Goal: Answer question/provide support: Share knowledge or assist other users

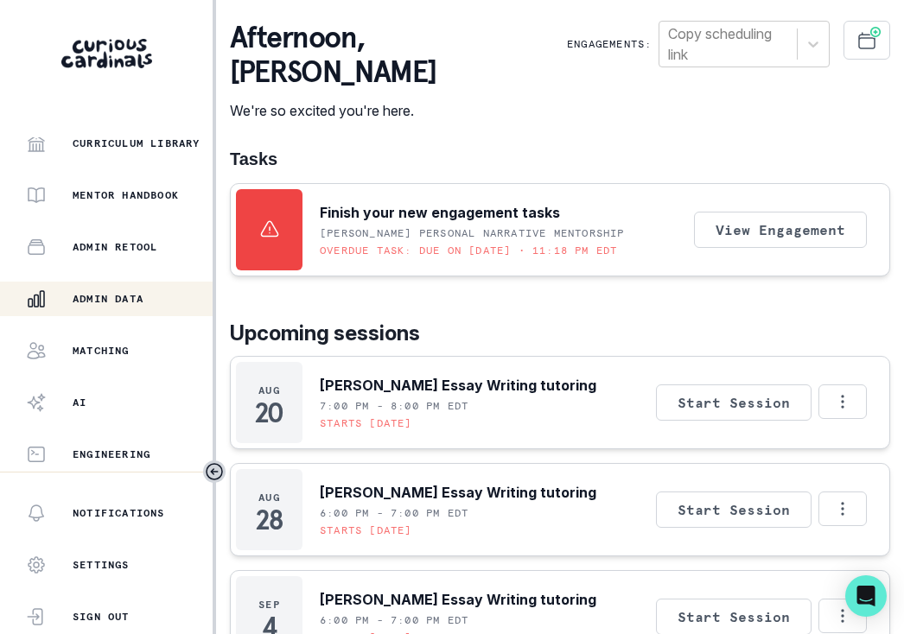
scroll to position [426, 0]
click at [99, 294] on p "Admin Data" at bounding box center [108, 299] width 71 height 14
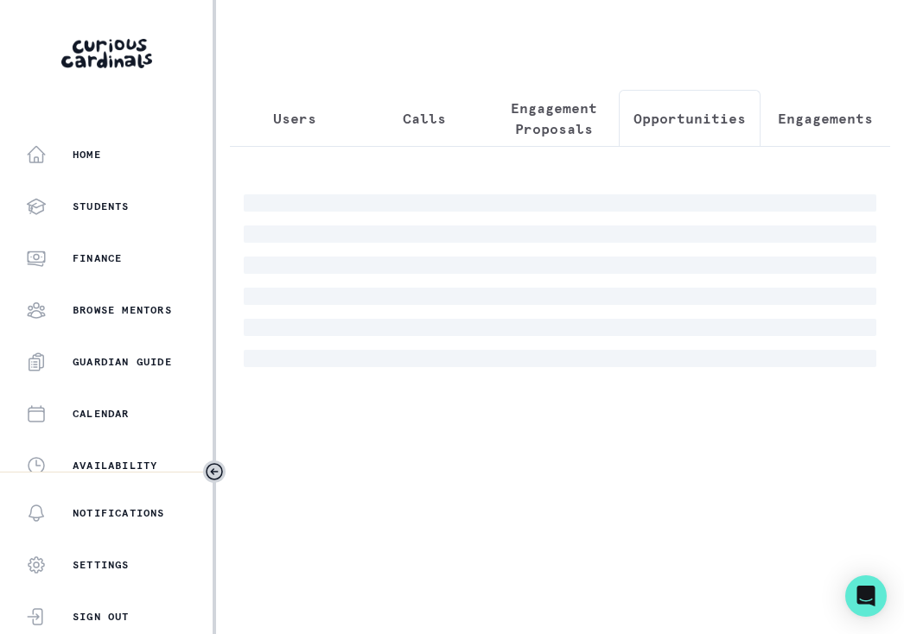
click at [677, 113] on p "Opportunities" at bounding box center [689, 118] width 112 height 21
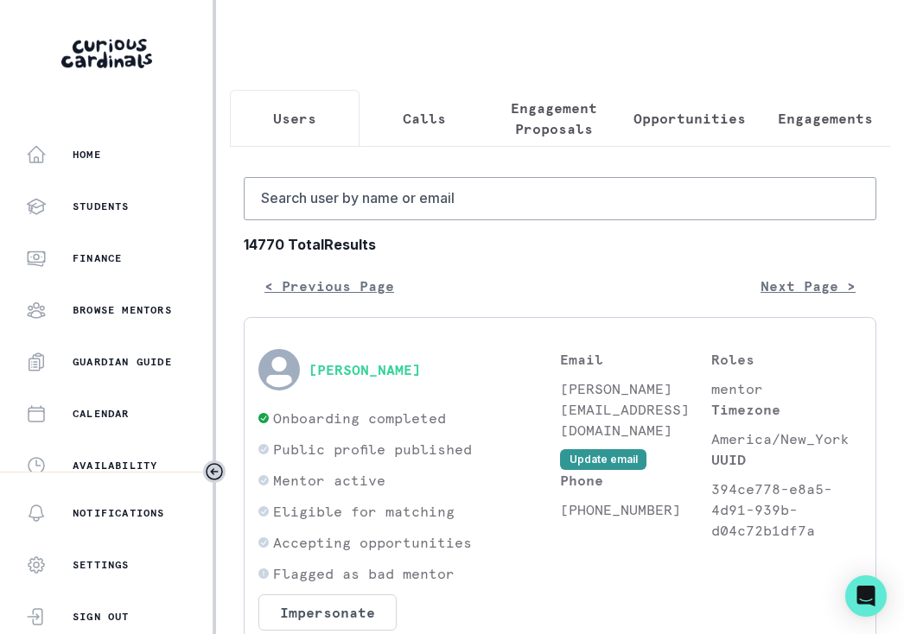
click at [332, 105] on button "Users" at bounding box center [295, 118] width 130 height 57
click at [325, 108] on button "Users" at bounding box center [295, 118] width 130 height 57
click at [381, 205] on input "Search user by name or email" at bounding box center [560, 198] width 633 height 43
paste input "[PERSON_NAME]"
type input "[PERSON_NAME]"
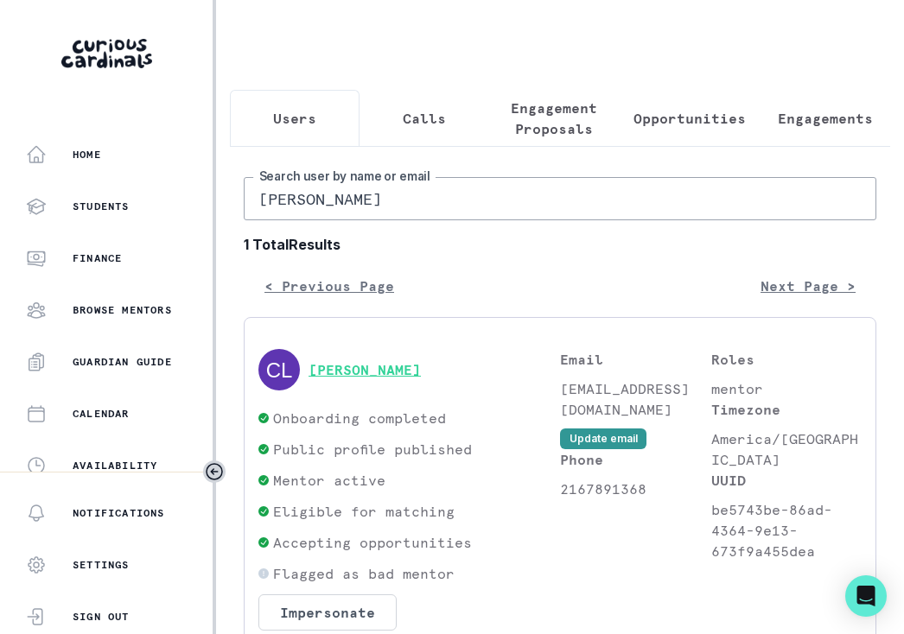
click at [353, 367] on button "[PERSON_NAME]" at bounding box center [365, 369] width 112 height 17
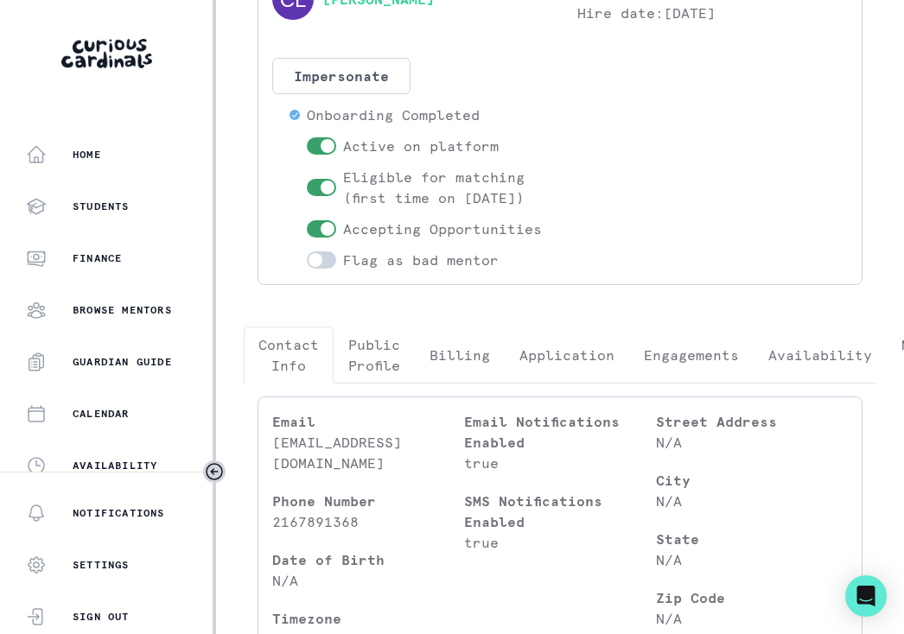
scroll to position [150, -1]
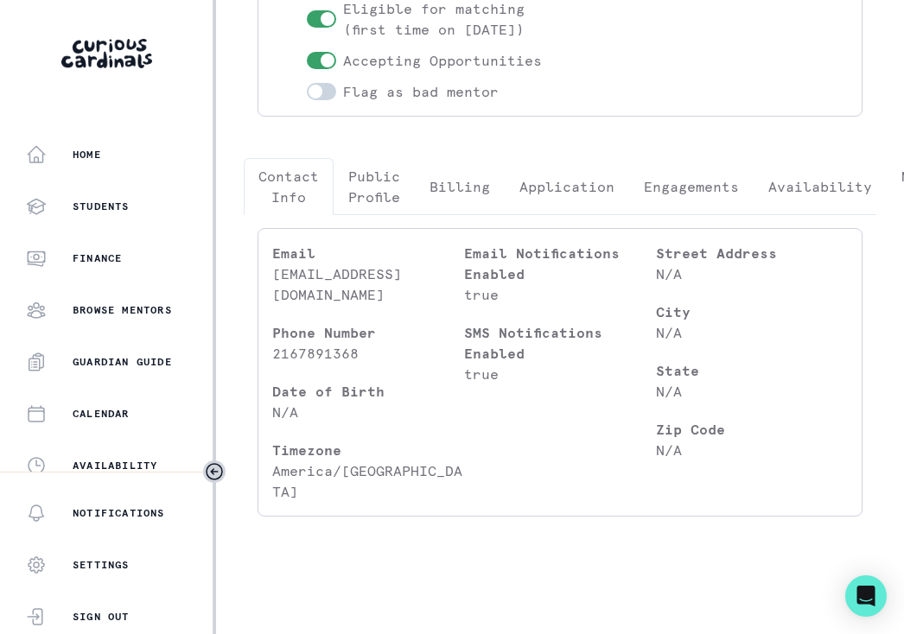
click at [668, 213] on button "Engagements" at bounding box center [691, 186] width 124 height 57
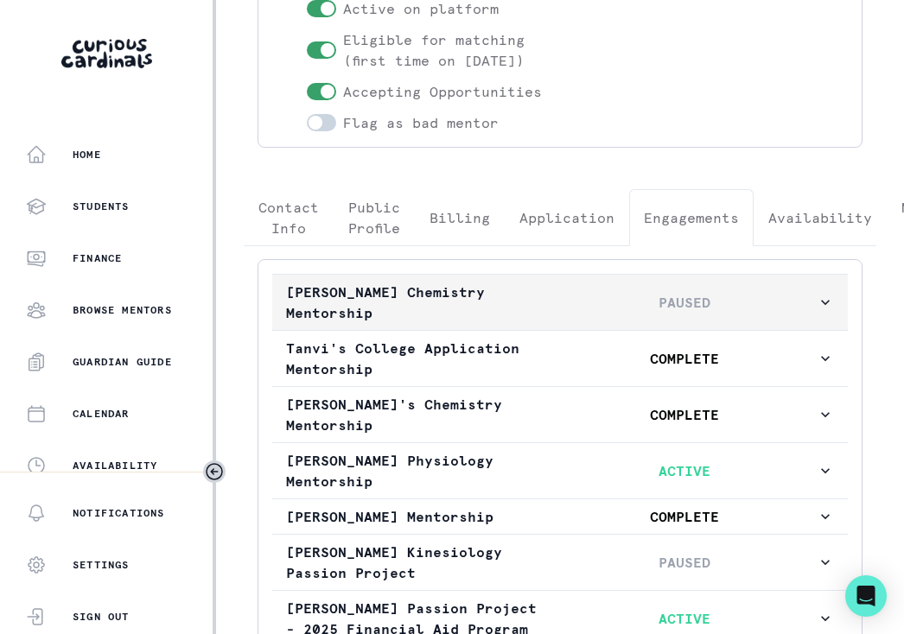
click at [640, 313] on p "PAUSED" at bounding box center [683, 302] width 265 height 21
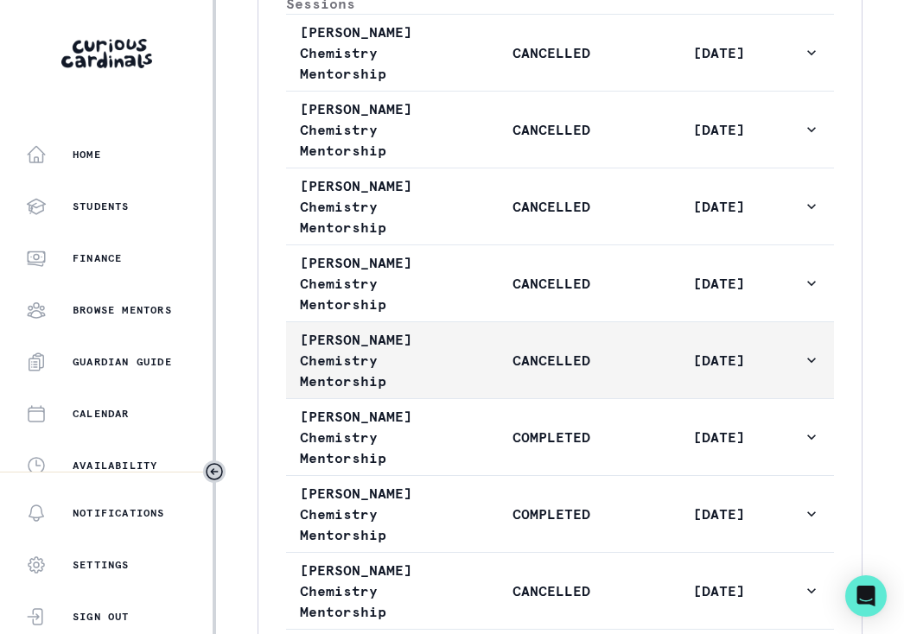
scroll to position [1269, 0]
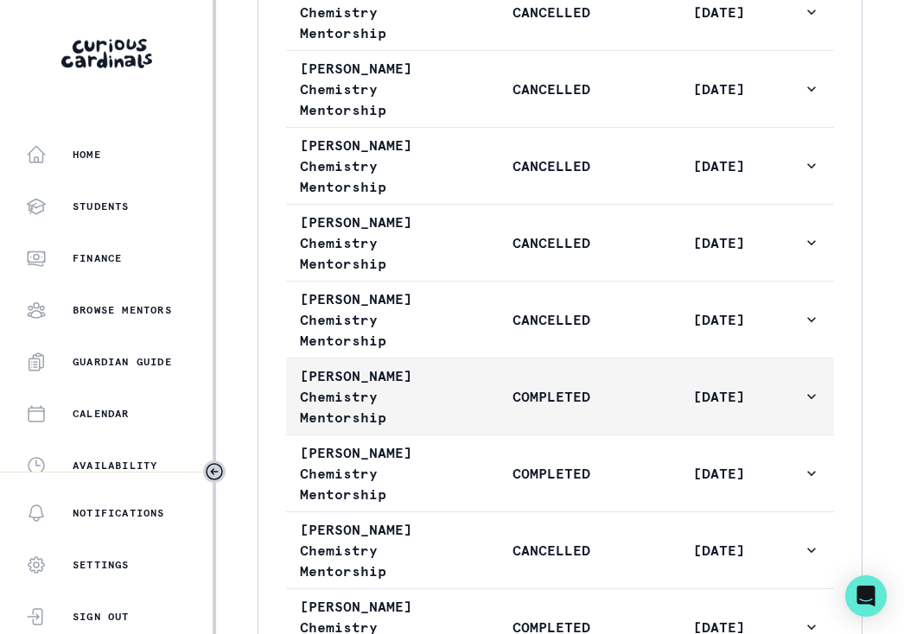
click at [624, 435] on button "[PERSON_NAME] Chemistry Mentorship COMPLETED [DATE]" at bounding box center [560, 397] width 548 height 76
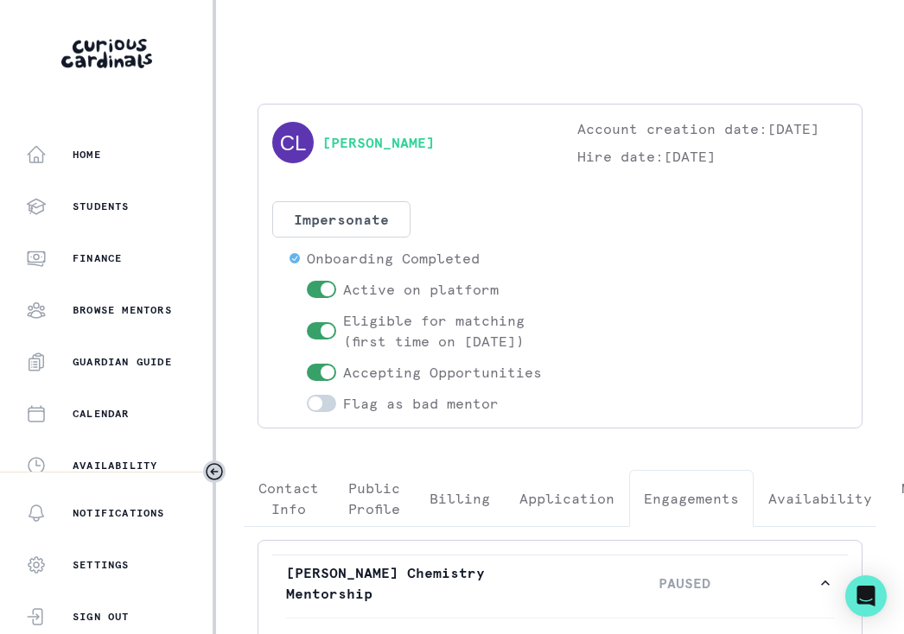
scroll to position [0, 0]
click at [359, 224] on button "Impersonate" at bounding box center [341, 219] width 138 height 36
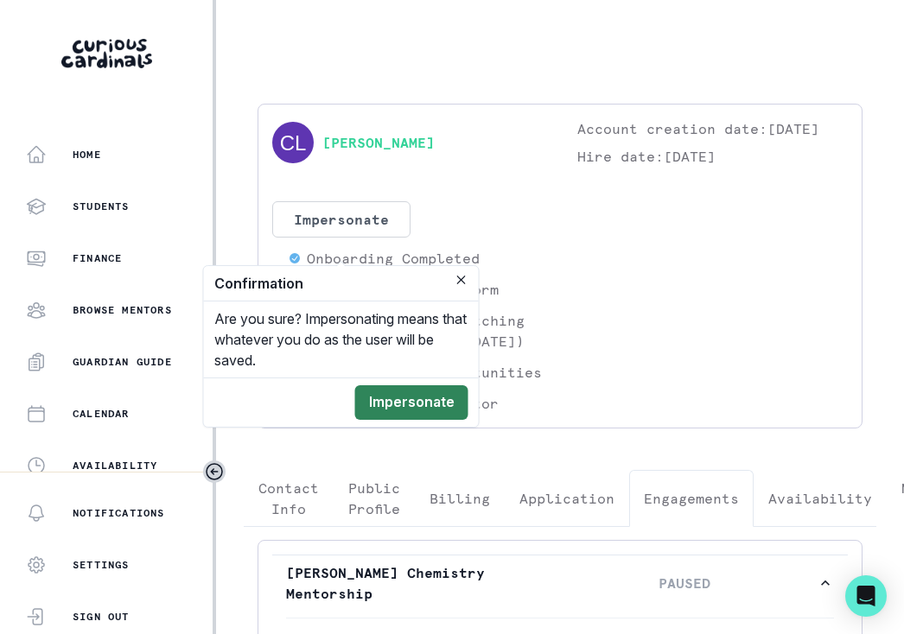
click at [416, 403] on button "Impersonate" at bounding box center [411, 402] width 113 height 35
